Goal: Obtain resource: Obtain resource

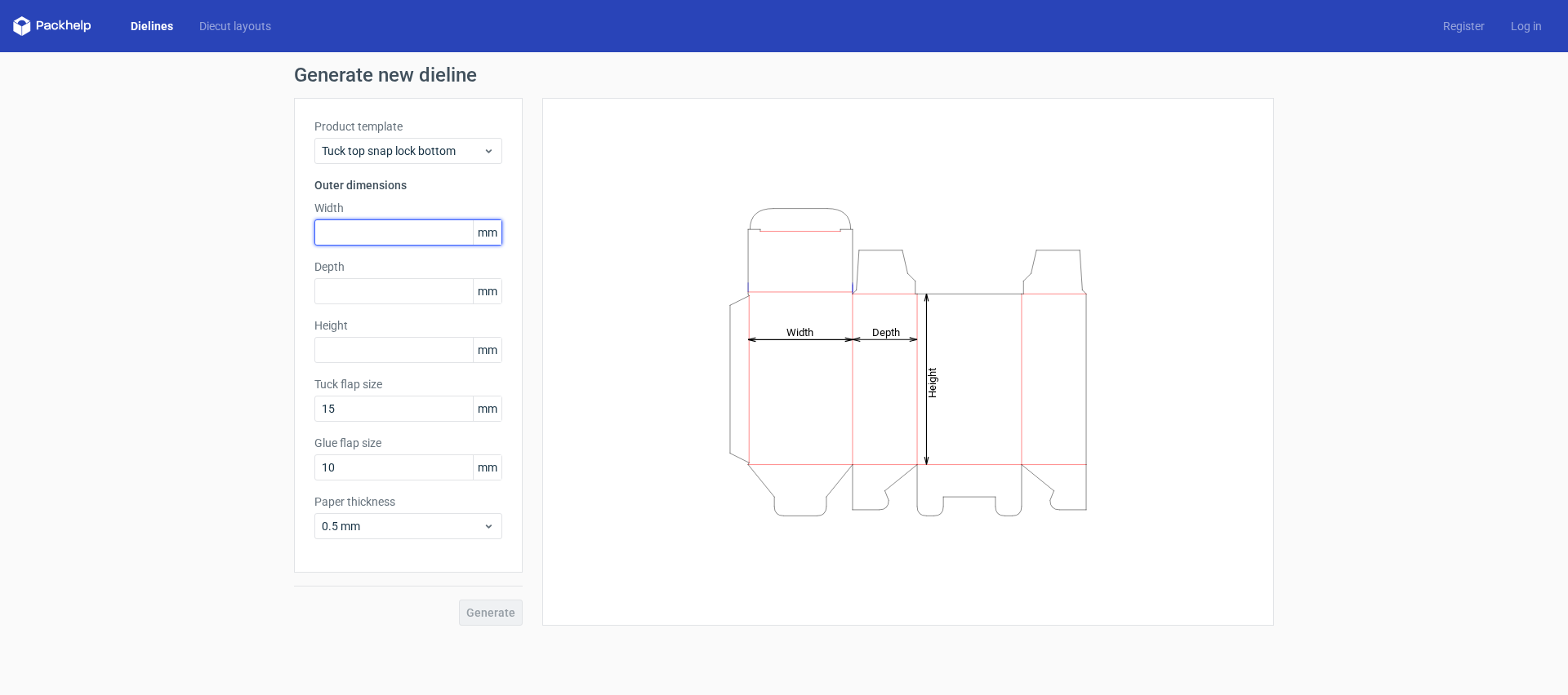
click at [364, 241] on input "text" at bounding box center [408, 232] width 188 height 26
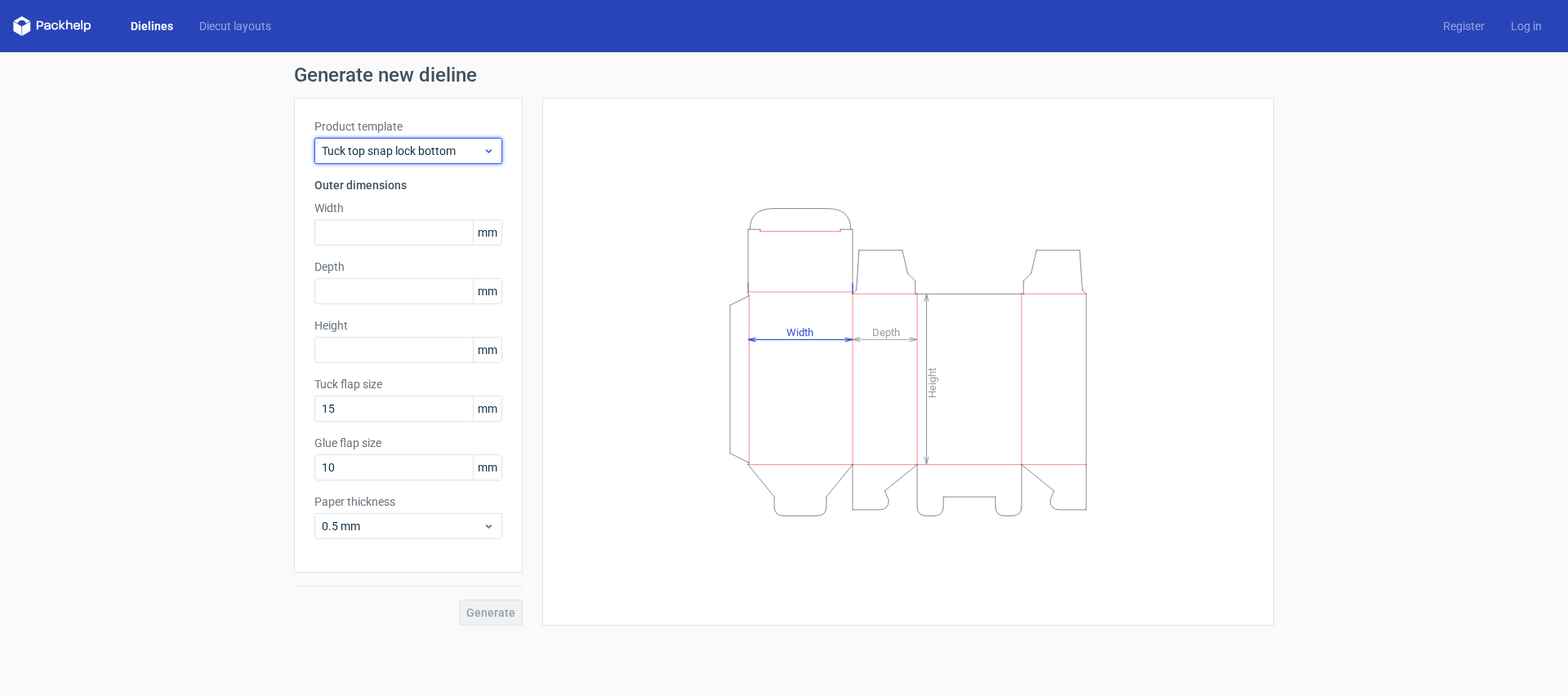
click at [389, 150] on span "Tuck top snap lock bottom" at bounding box center [402, 151] width 160 height 17
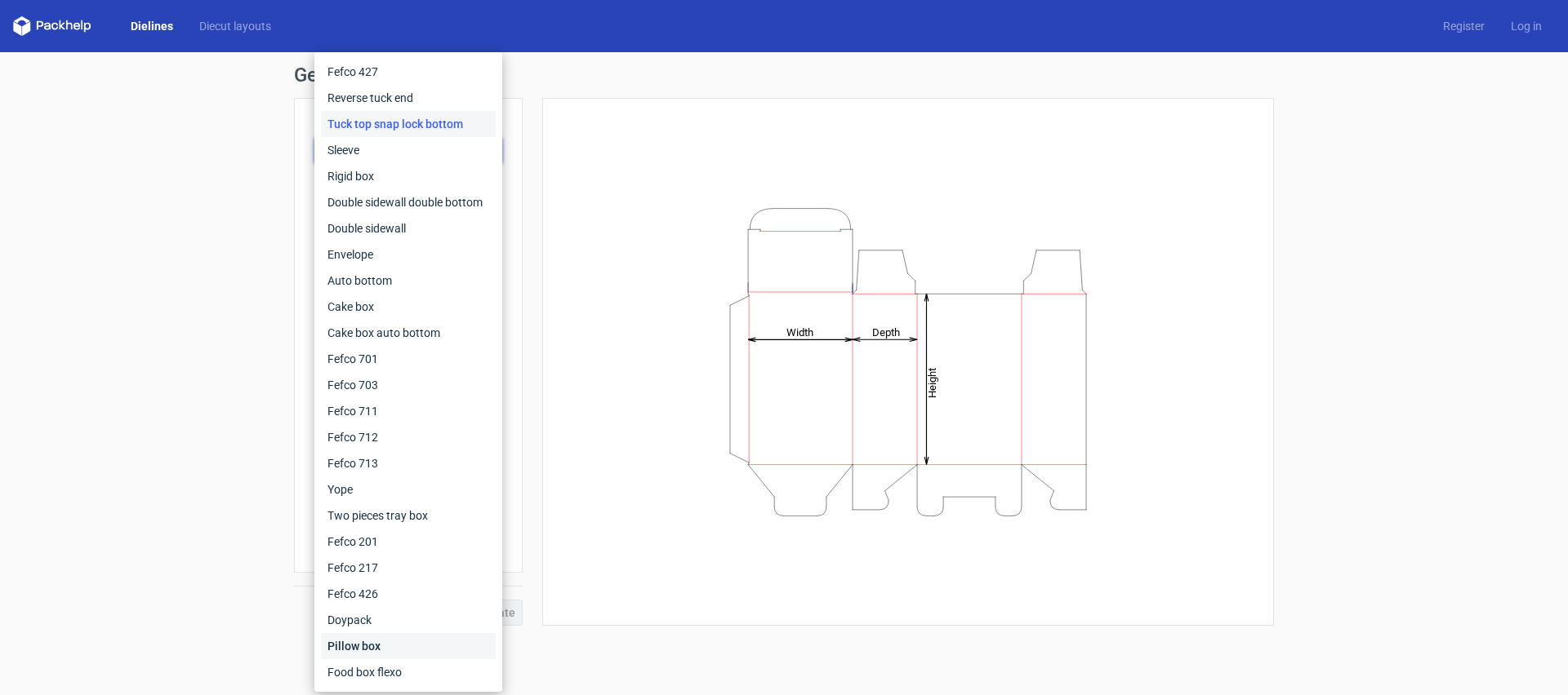
click at [393, 644] on div "Pillow box" at bounding box center [408, 646] width 175 height 26
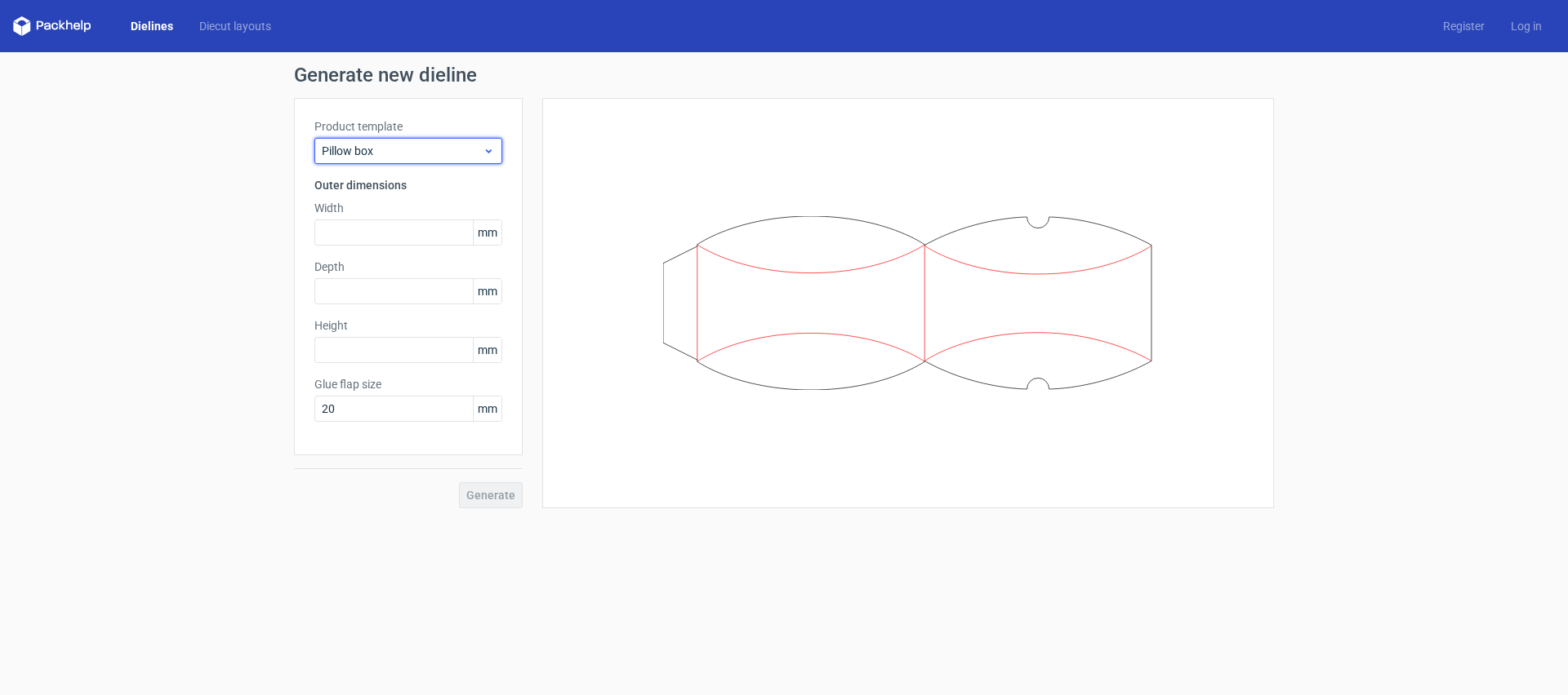
click at [417, 155] on span "Pillow box" at bounding box center [402, 151] width 160 height 17
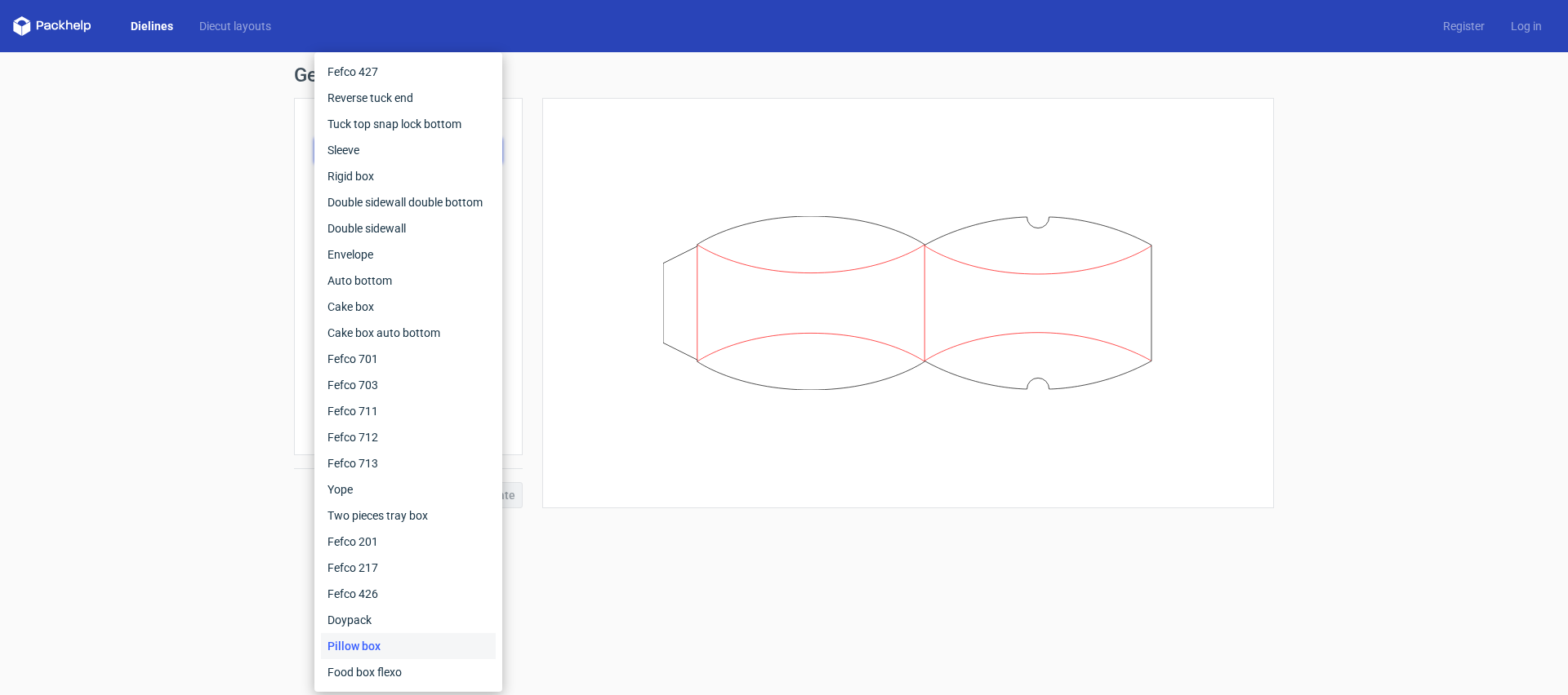
click at [624, 168] on div at bounding box center [908, 303] width 691 height 370
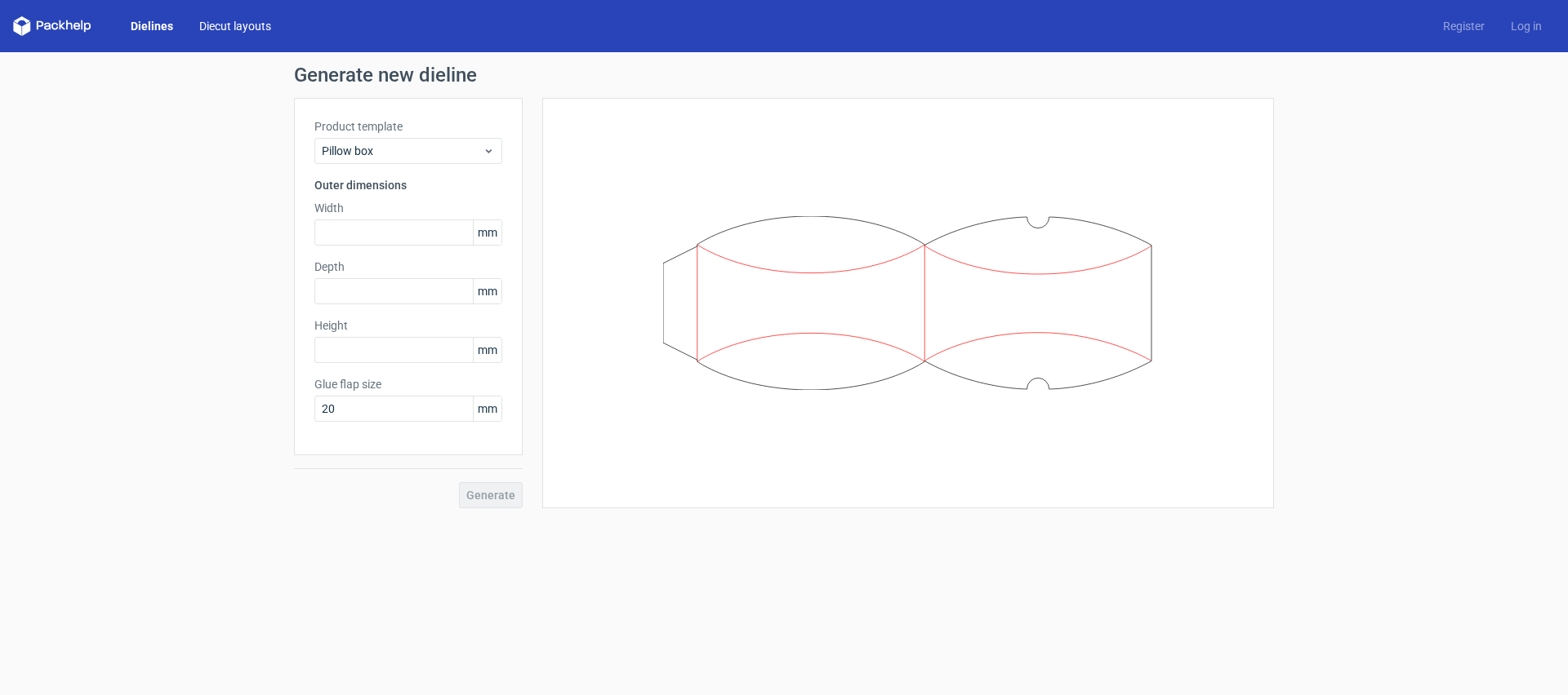
click at [232, 28] on link "Diecut layouts" at bounding box center [235, 26] width 98 height 17
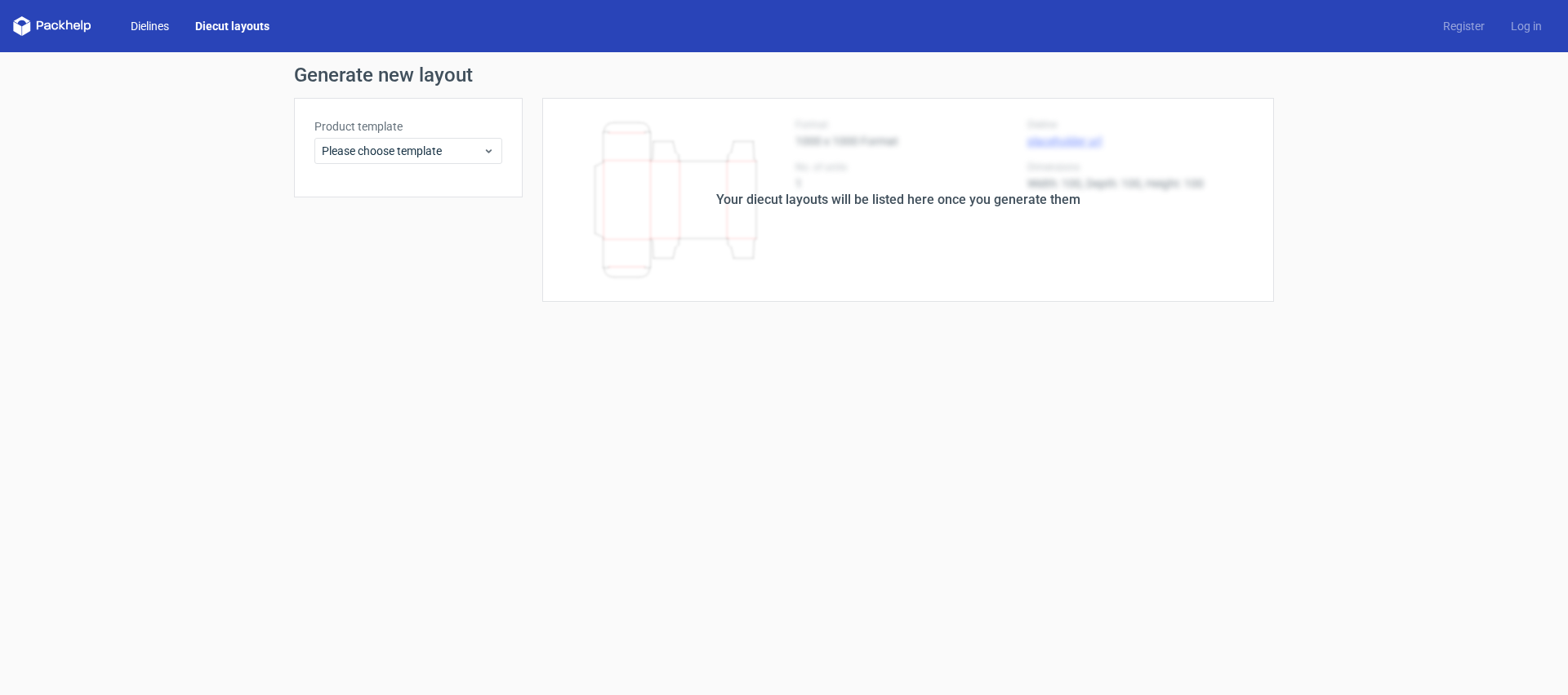
click at [159, 24] on link "Dielines" at bounding box center [150, 26] width 64 height 17
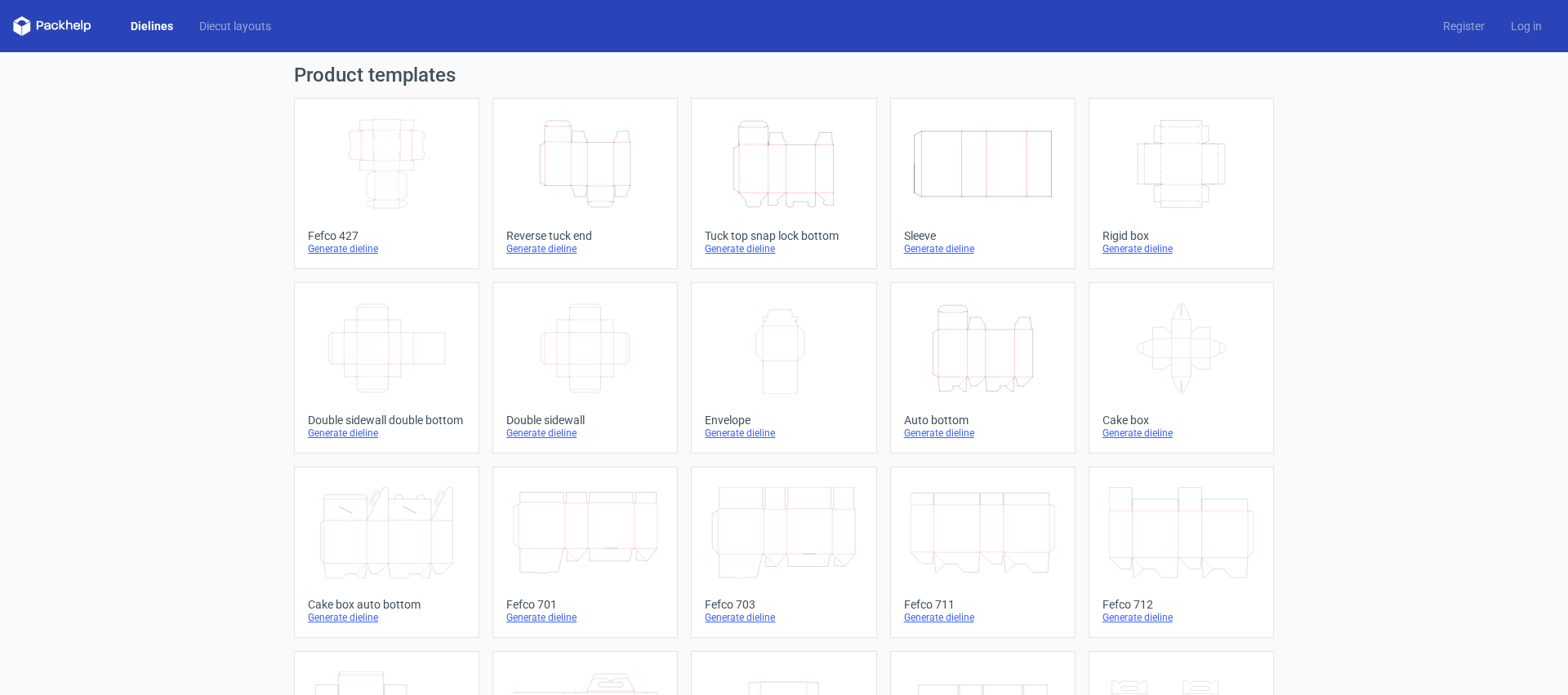
click at [586, 181] on icon "Height Depth Width" at bounding box center [585, 164] width 145 height 91
click at [579, 181] on icon "Height Depth Width" at bounding box center [585, 164] width 145 height 91
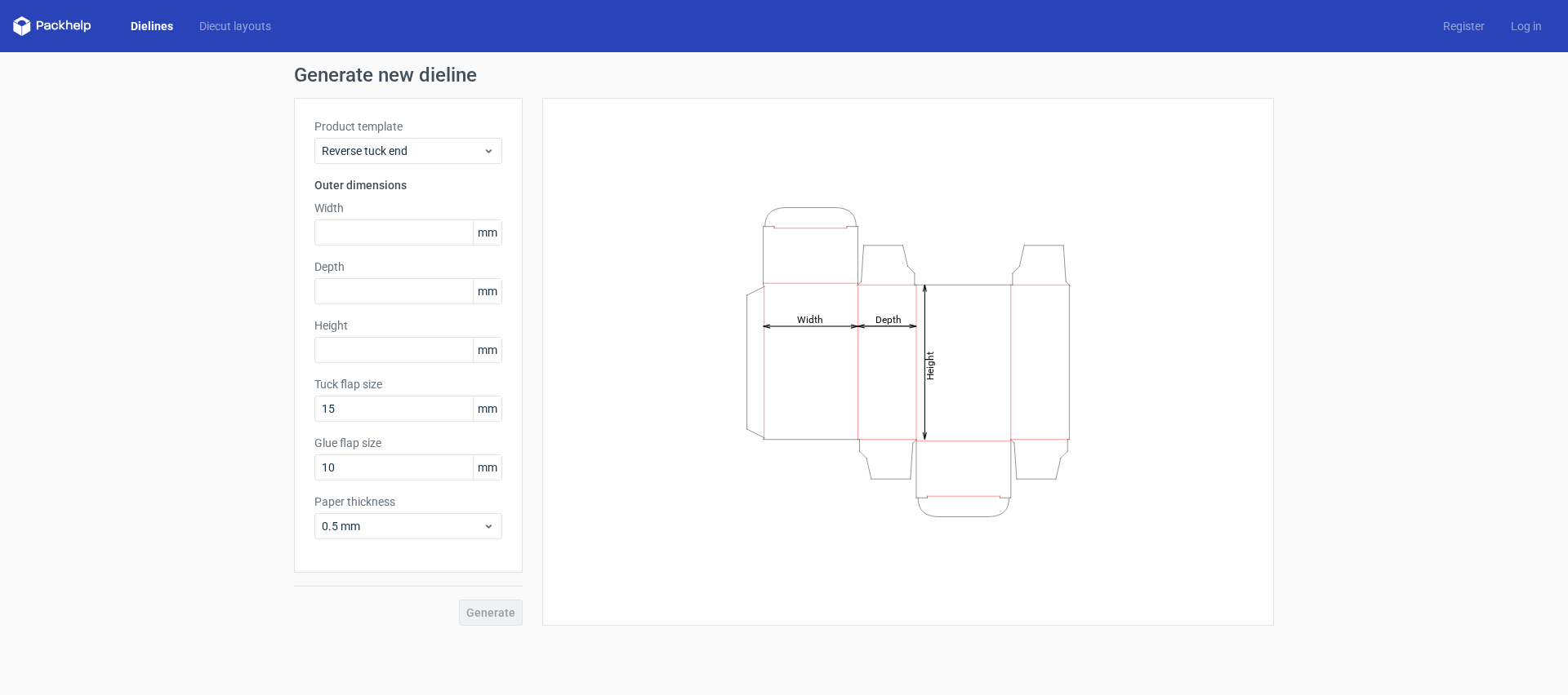
click at [492, 609] on div "Generate" at bounding box center [409, 600] width 229 height 53
